Goal: Answer question/provide support: Share knowledge or assist other users

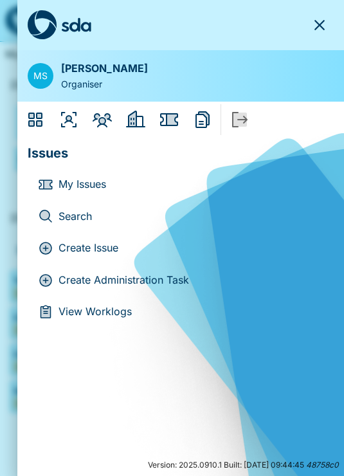
scroll to position [20, 0]
click at [100, 110] on icon "Members" at bounding box center [102, 119] width 21 height 21
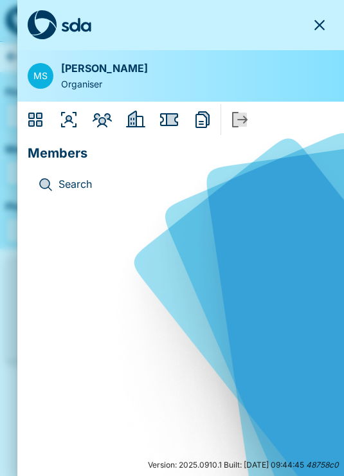
click at [62, 177] on p "Search" at bounding box center [191, 184] width 265 height 17
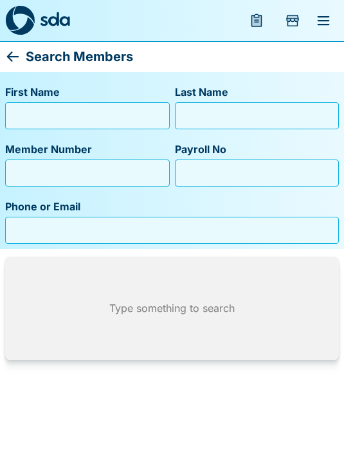
click at [42, 112] on input "First Name" at bounding box center [87, 116] width 153 height 21
click at [40, 117] on input "First Name" at bounding box center [87, 116] width 153 height 21
click at [26, 108] on input "First Name" at bounding box center [87, 116] width 153 height 21
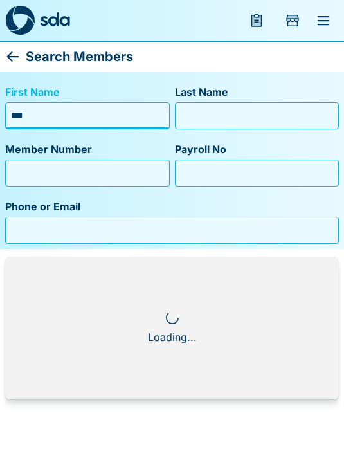
type input "***"
click at [203, 116] on input "Last Name" at bounding box center [257, 116] width 153 height 21
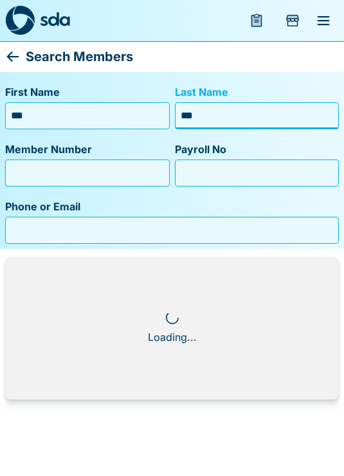
type input "****"
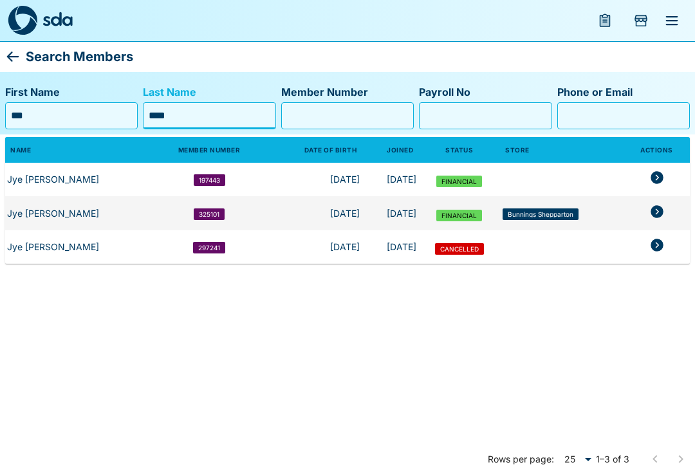
click at [344, 208] on icon "members table" at bounding box center [657, 211] width 13 height 13
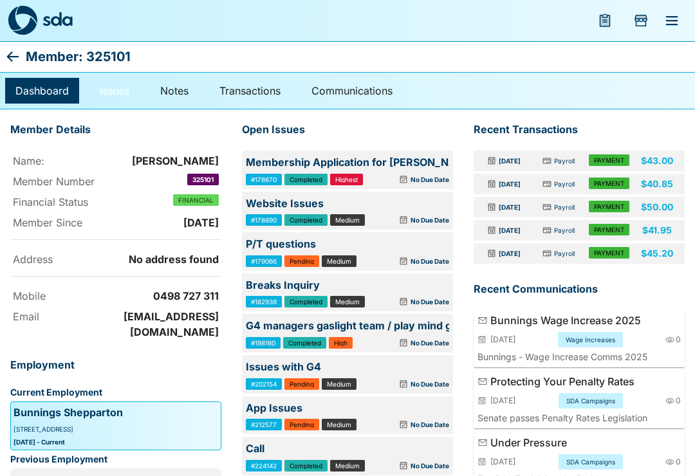
click at [106, 88] on link "Issues" at bounding box center [114, 91] width 50 height 26
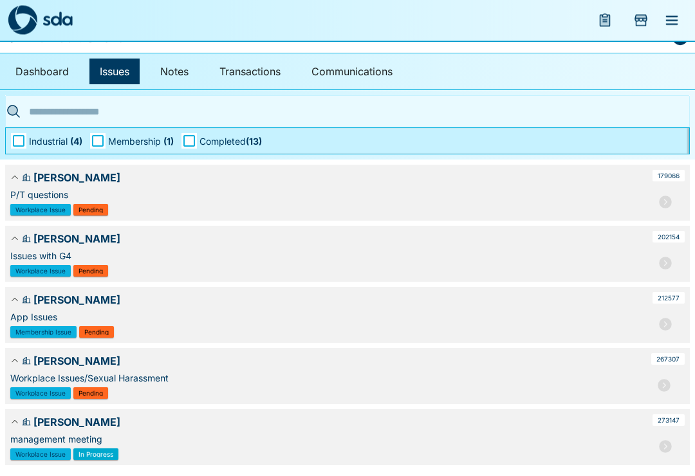
scroll to position [19, 0]
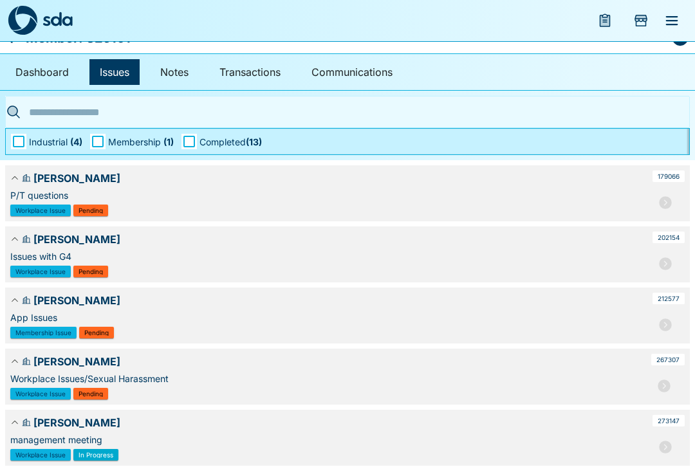
click at [344, 425] on div "273147" at bounding box center [668, 421] width 32 height 12
click at [344, 444] on button "button" at bounding box center [665, 447] width 26 height 26
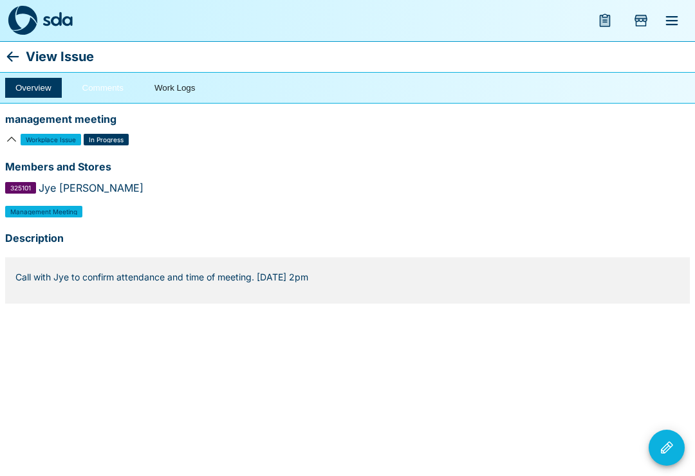
click at [90, 85] on button "Comments" at bounding box center [103, 88] width 62 height 20
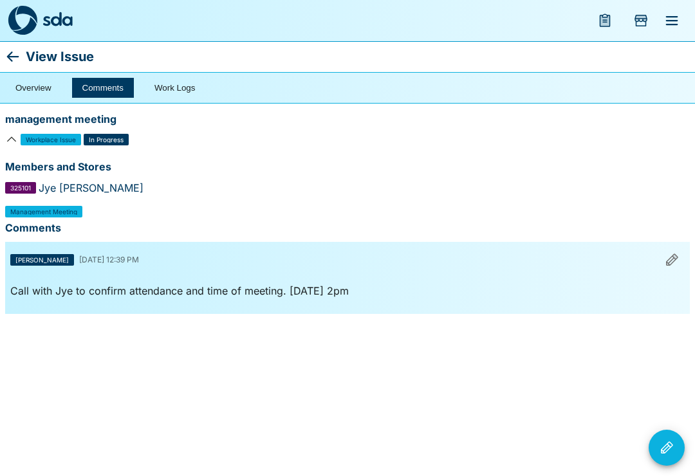
click at [344, 450] on icon "Issue Actions" at bounding box center [666, 447] width 15 height 15
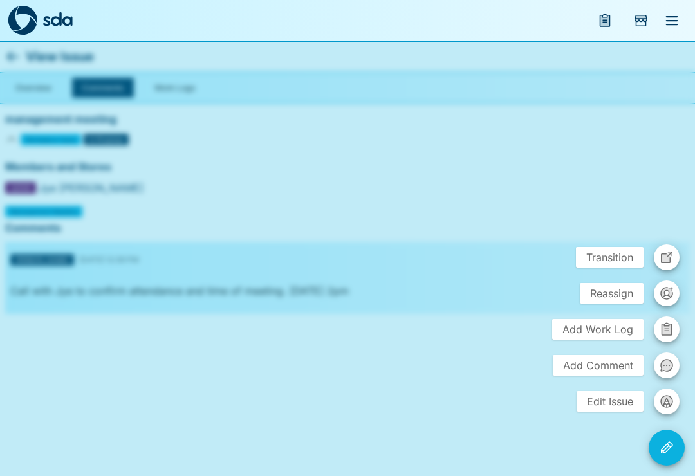
click at [344, 360] on icon "button" at bounding box center [667, 366] width 12 height 12
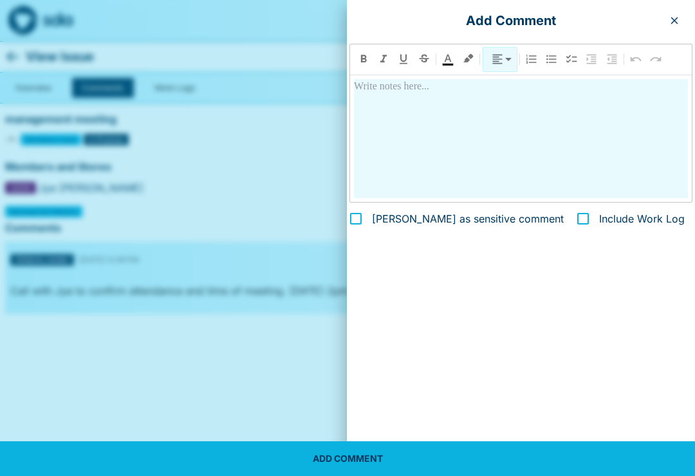
click at [344, 272] on div "**** ​ [PERSON_NAME] as sensitive comment Include Work Log ADD COMMENT" at bounding box center [521, 157] width 348 height 232
